Goal: Navigation & Orientation: Find specific page/section

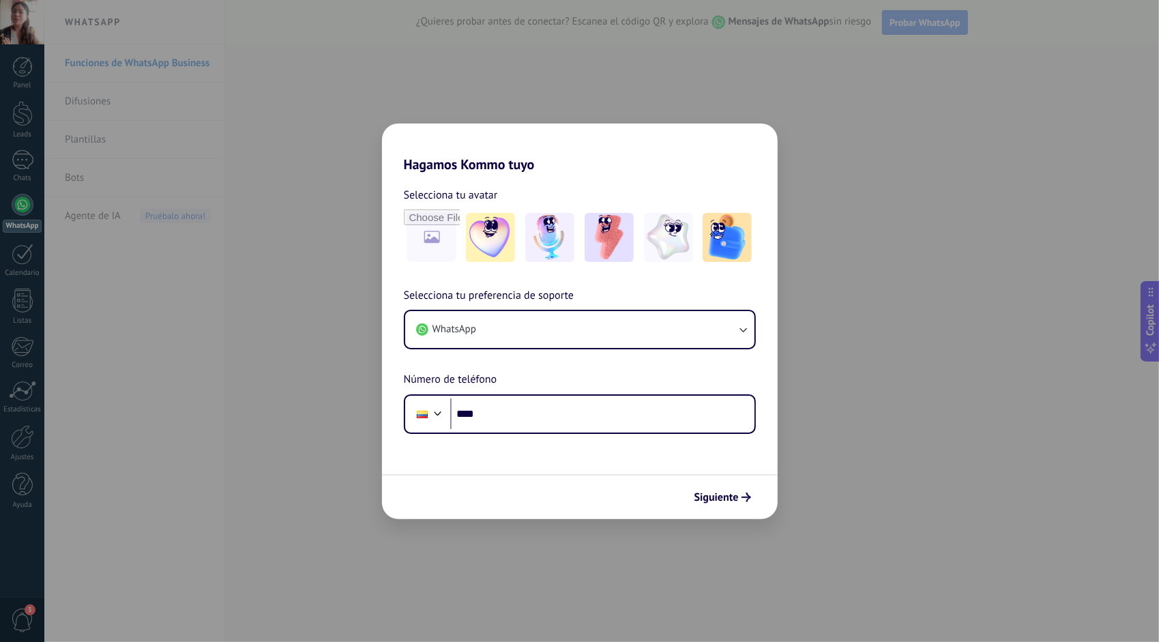
click at [617, 94] on div "Hagamos Kommo tuyo Selecciona tu avatar Selecciona tu preferencia de soporte Wh…" at bounding box center [579, 321] width 1159 height 642
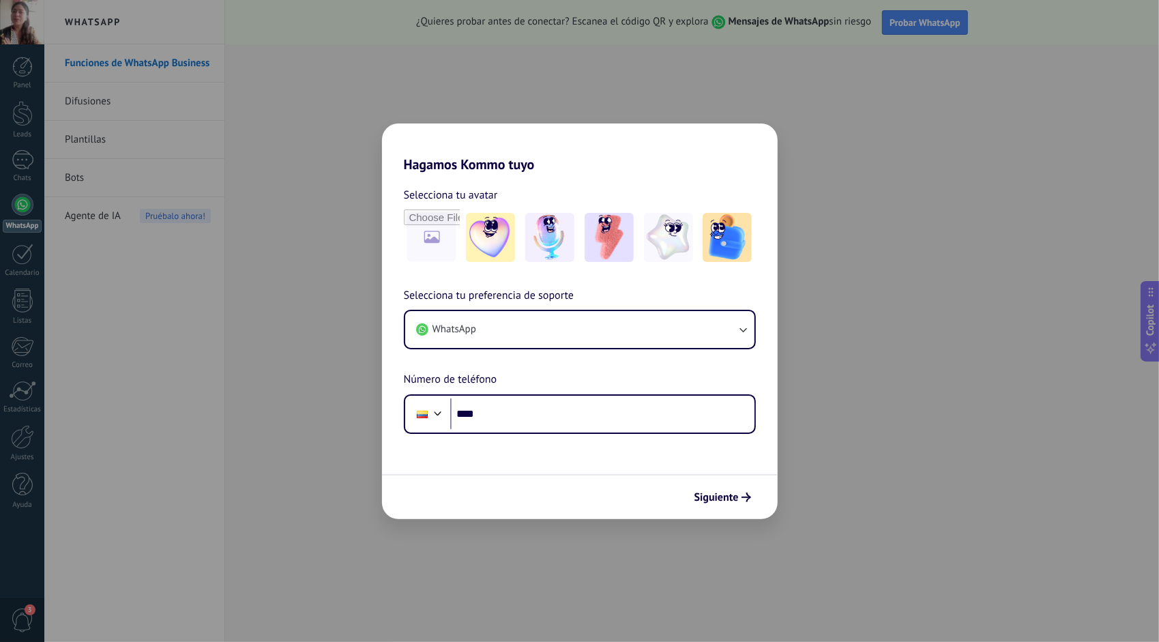
click at [526, 89] on div "Hagamos Kommo tuyo Selecciona tu avatar Selecciona tu preferencia de soporte Wh…" at bounding box center [579, 321] width 1159 height 642
click at [622, 27] on div "Hagamos Kommo tuyo Selecciona tu avatar Selecciona tu preferencia de soporte Wh…" at bounding box center [579, 321] width 1159 height 642
